Goal: Transaction & Acquisition: Purchase product/service

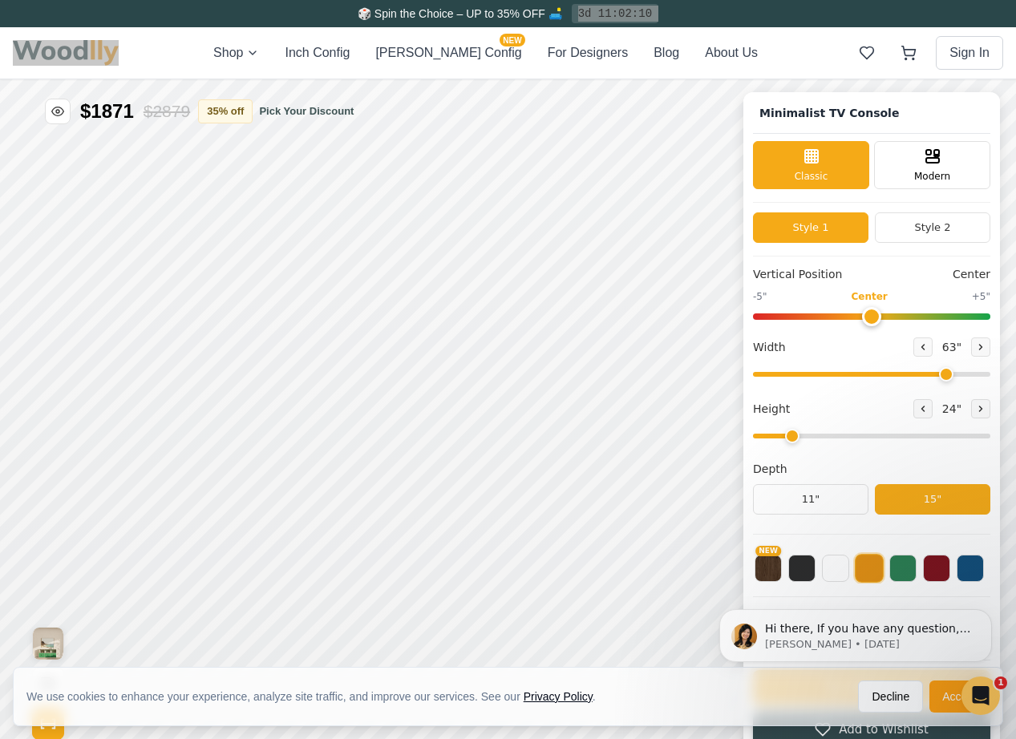
scroll to position [6, 0]
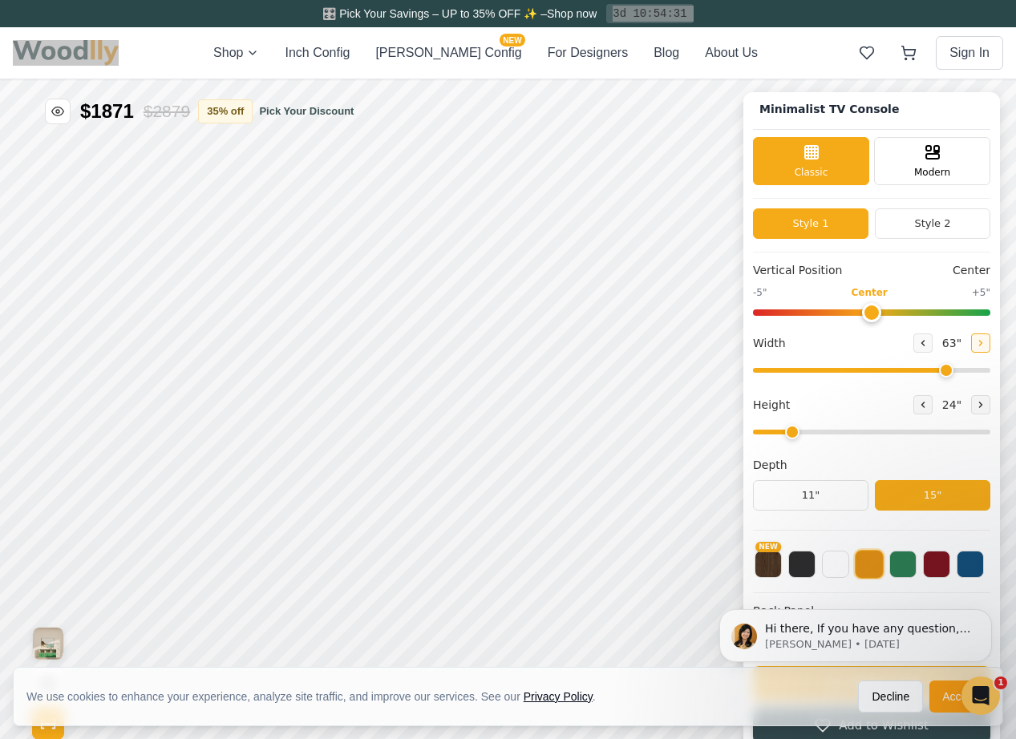
click at [976, 345] on icon at bounding box center [981, 343] width 10 height 10
type input "64"
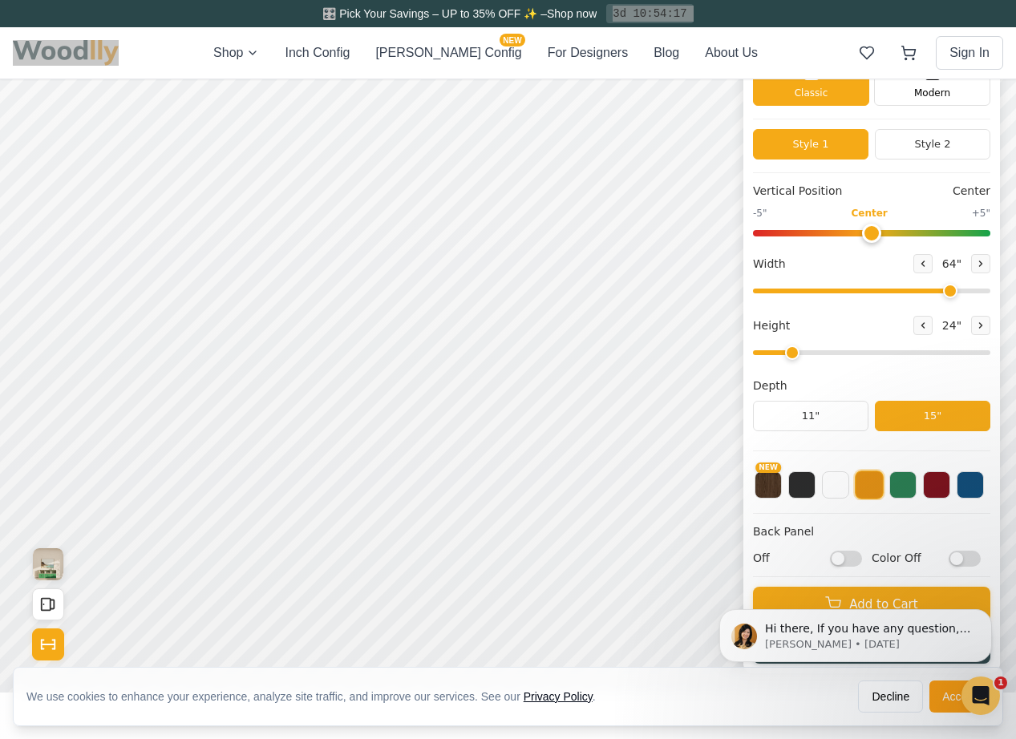
scroll to position [0, 0]
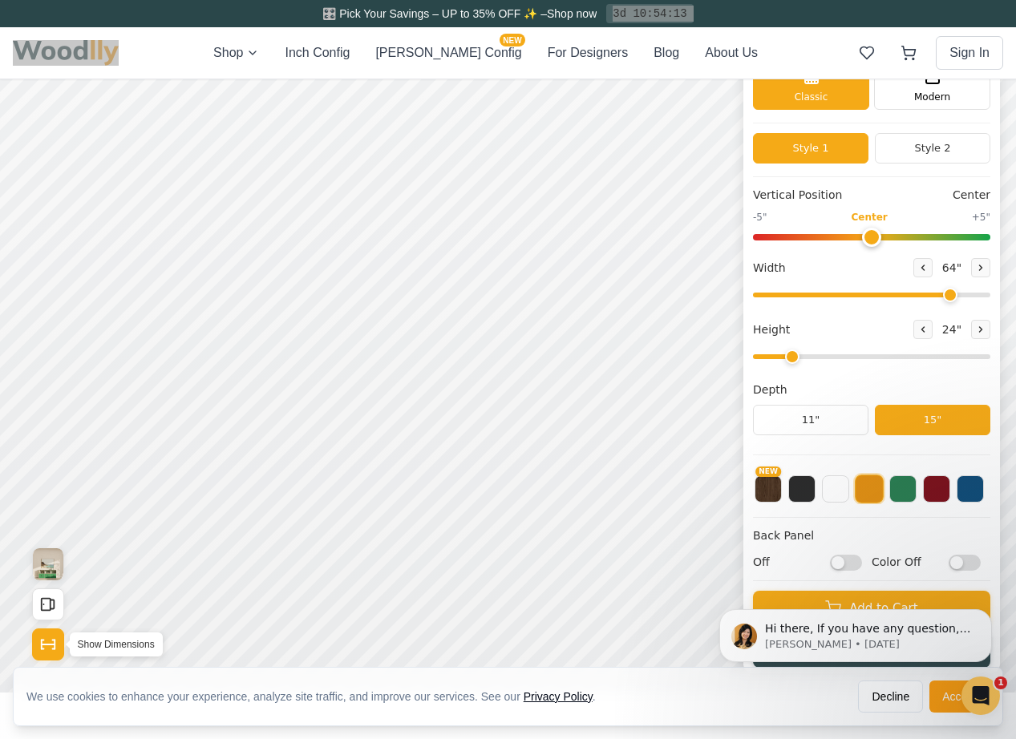
click at [47, 656] on button "Show Dimensions" at bounding box center [48, 644] width 32 height 32
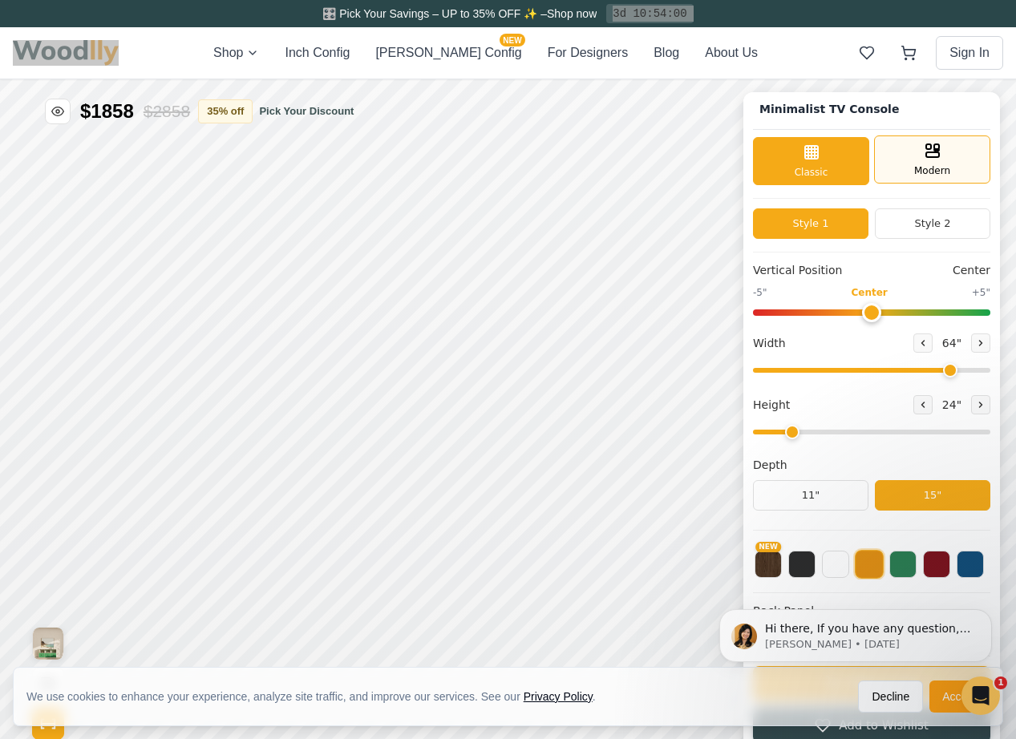
click at [918, 154] on div "Modern" at bounding box center [932, 159] width 116 height 48
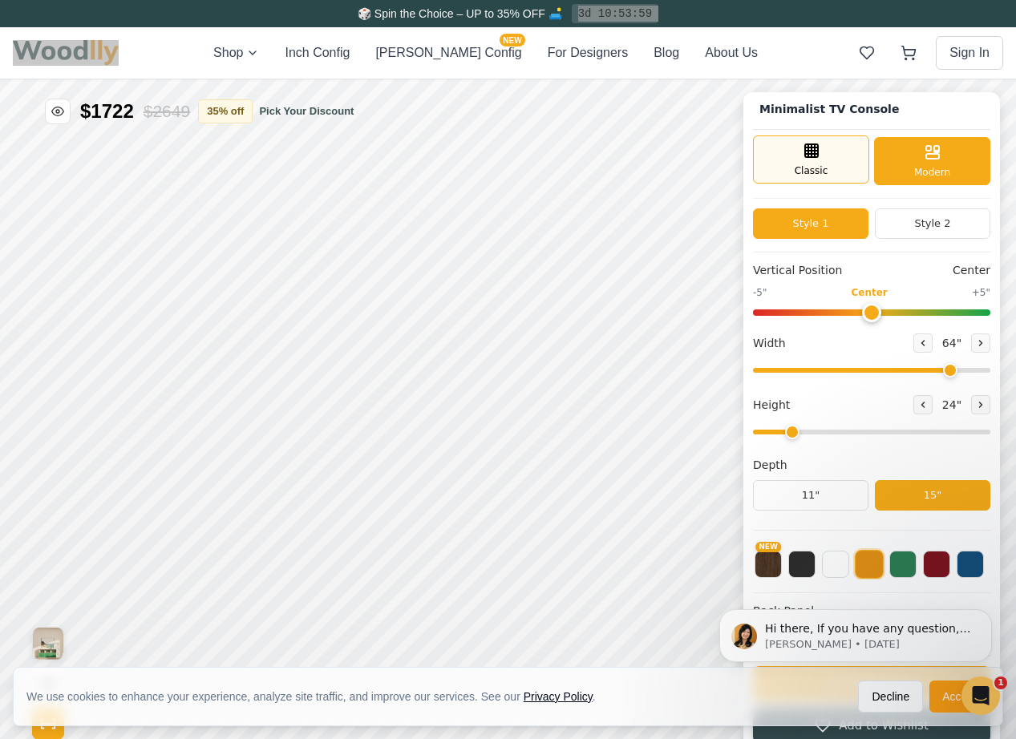
click at [832, 168] on div "Classic" at bounding box center [811, 159] width 116 height 48
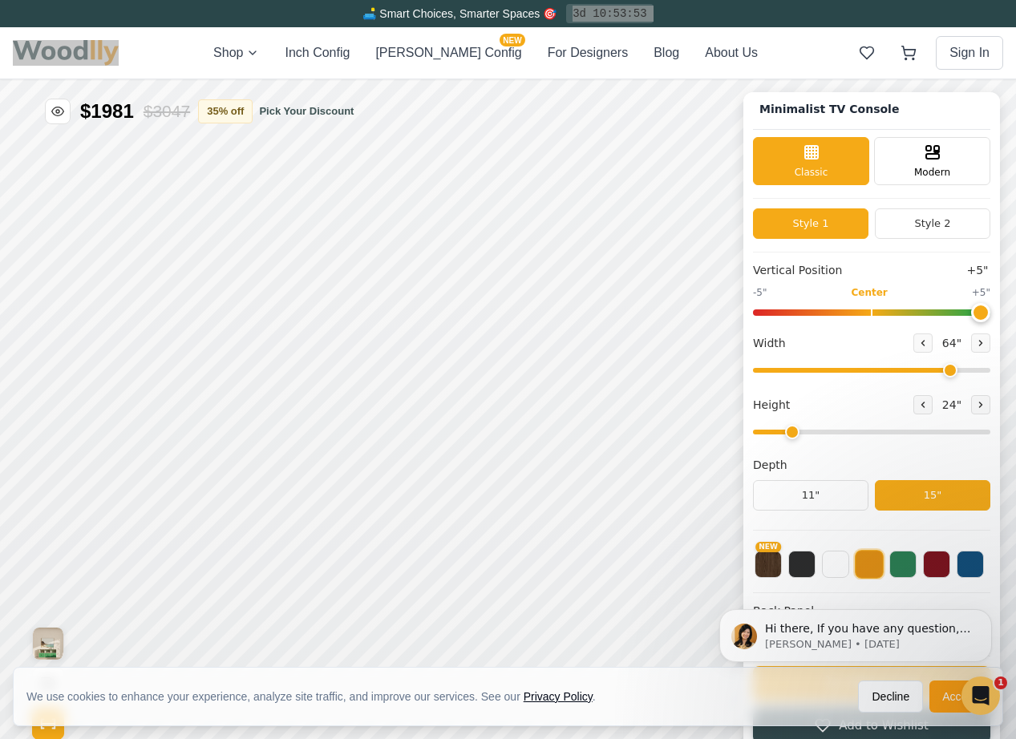
drag, startPoint x: 873, startPoint y: 304, endPoint x: 1091, endPoint y: 325, distance: 219.1
type input "5"
click at [990, 316] on input "range" at bounding box center [871, 312] width 237 height 6
click at [944, 336] on span "64 "" at bounding box center [952, 342] width 26 height 17
click at [843, 333] on div "Width 64 "" at bounding box center [871, 342] width 237 height 19
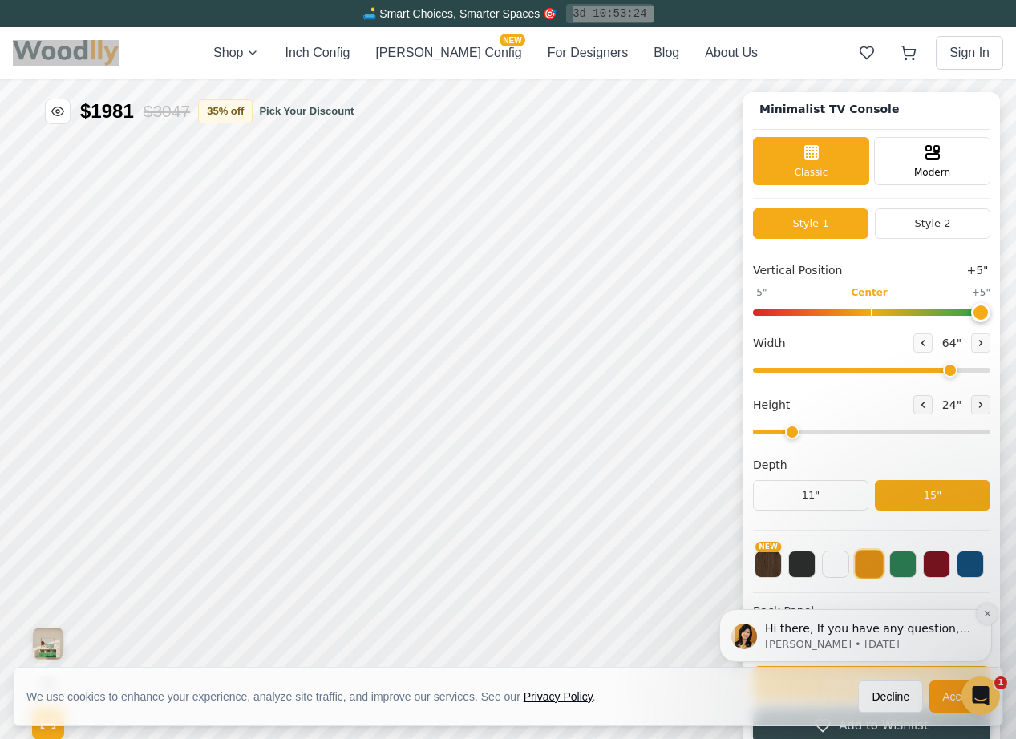
click at [991, 613] on button "Dismiss notification" at bounding box center [986, 614] width 21 height 21
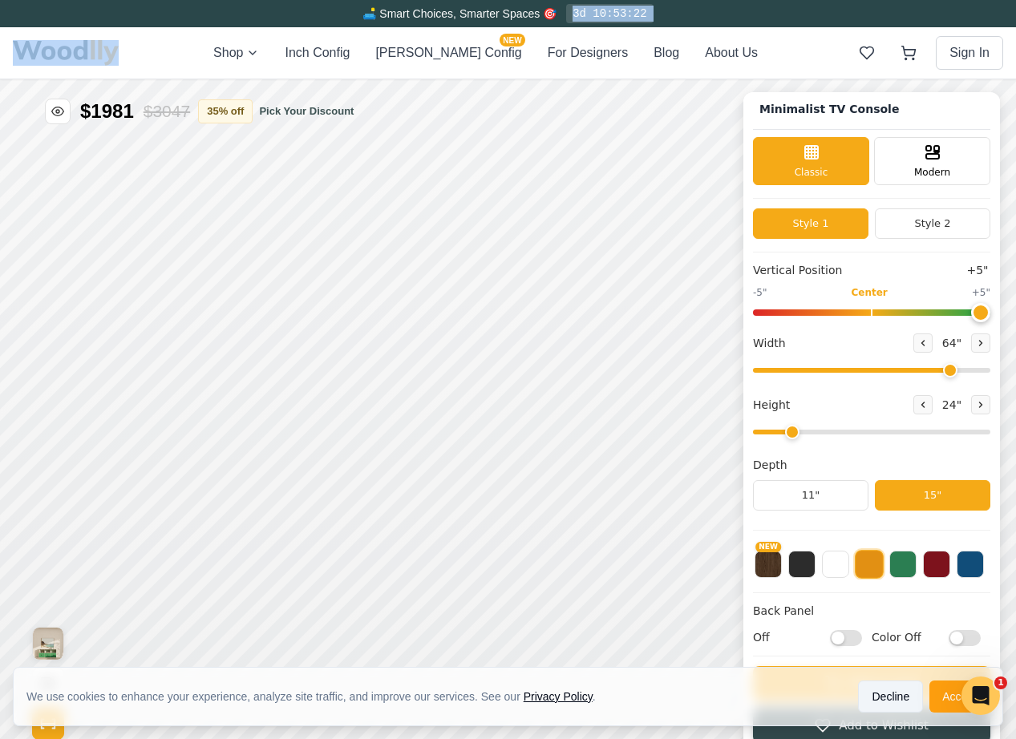
click at [896, 706] on button "Decline" at bounding box center [890, 697] width 65 height 32
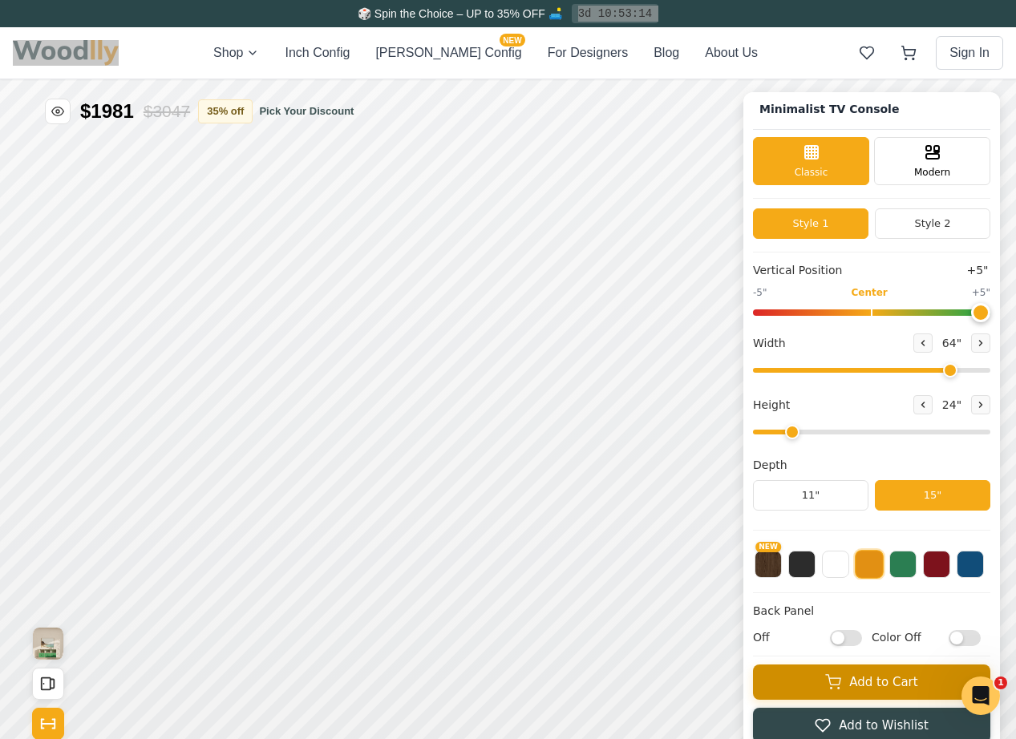
scroll to position [1, 0]
